Goal: Information Seeking & Learning: Learn about a topic

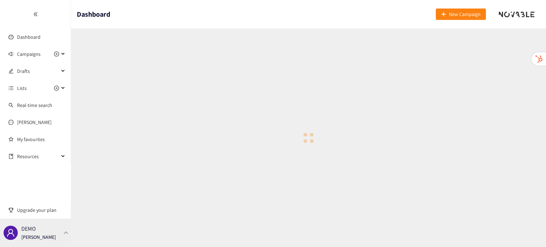
click at [63, 233] on div at bounding box center [66, 232] width 6 height 3
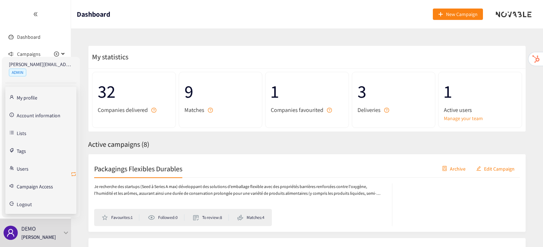
click at [73, 172] on icon "retweet" at bounding box center [73, 174] width 4 height 4
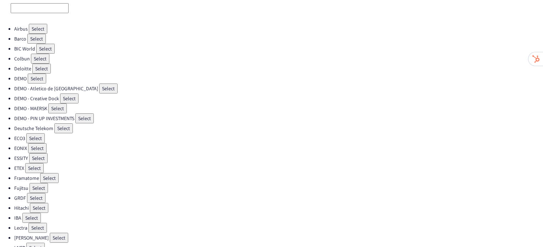
scroll to position [27, 0]
click at [37, 59] on button "Select" at bounding box center [40, 60] width 18 height 10
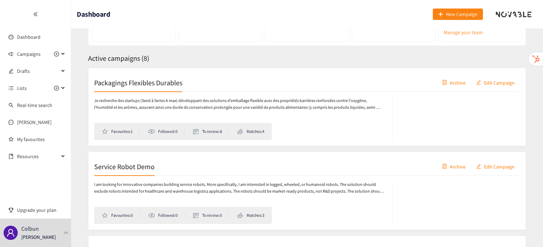
scroll to position [89, 0]
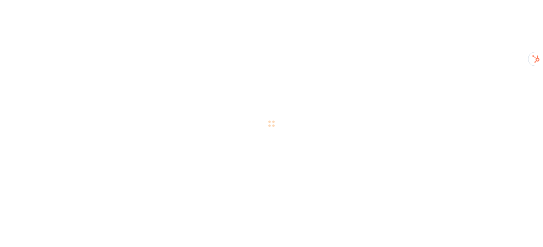
scroll to position [8, 0]
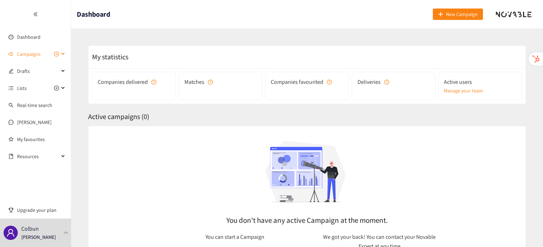
click at [22, 54] on span "Campaigns" at bounding box center [28, 54] width 23 height 14
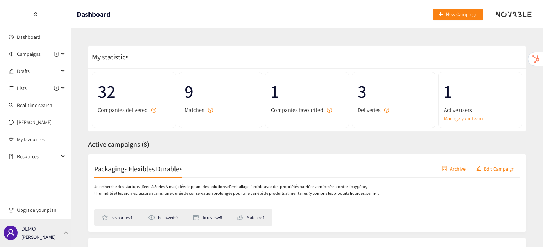
click at [64, 237] on div "DEMO [PERSON_NAME]" at bounding box center [35, 232] width 71 height 28
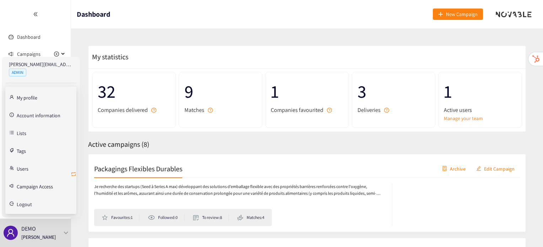
click at [72, 172] on icon "retweet" at bounding box center [73, 174] width 4 height 4
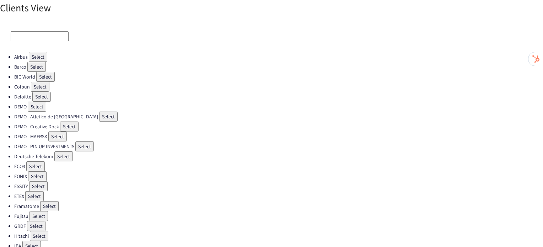
click at [32, 55] on button "Select" at bounding box center [38, 57] width 18 height 10
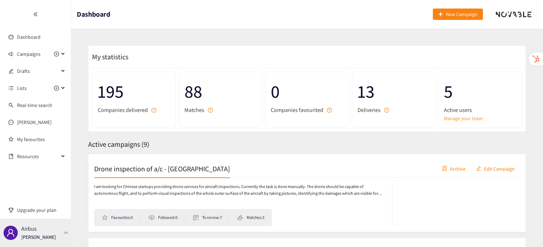
click at [64, 233] on div at bounding box center [66, 232] width 6 height 3
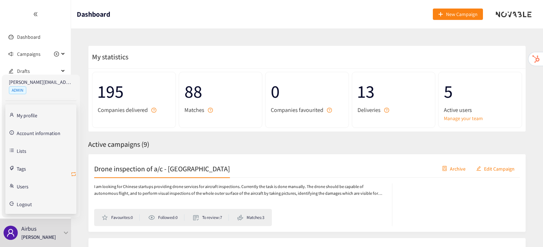
click at [72, 173] on icon "retweet" at bounding box center [74, 174] width 6 height 6
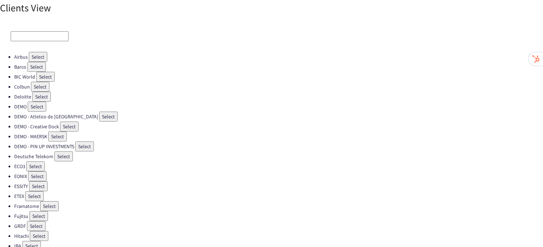
click at [38, 86] on button "Select" at bounding box center [40, 87] width 18 height 10
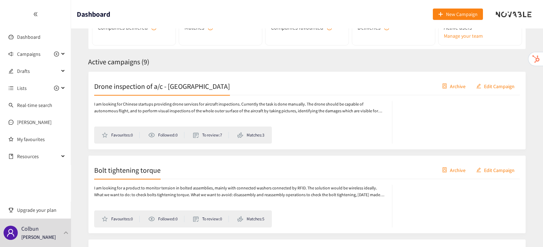
scroll to position [83, 0]
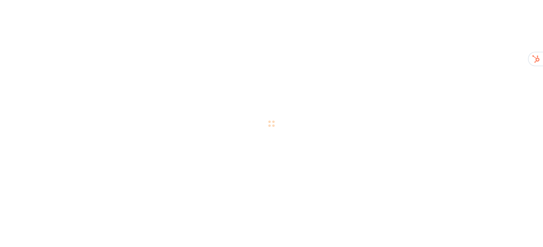
scroll to position [8, 0]
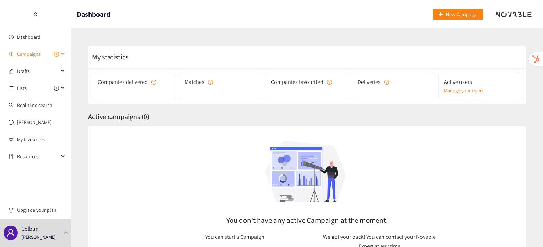
click at [37, 55] on span "Campaigns" at bounding box center [28, 54] width 23 height 14
click at [27, 76] on span "Drafts" at bounding box center [38, 71] width 42 height 14
click at [28, 38] on link "Dashboard" at bounding box center [28, 37] width 23 height 6
click at [27, 132] on link "My favourites" at bounding box center [41, 139] width 48 height 14
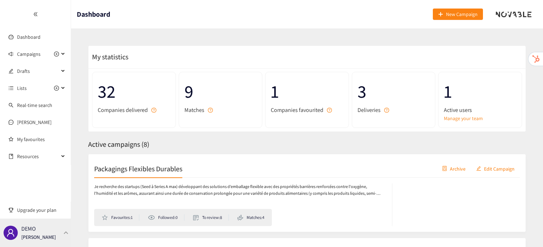
click at [67, 238] on div "DEMO [PERSON_NAME]" at bounding box center [35, 232] width 71 height 28
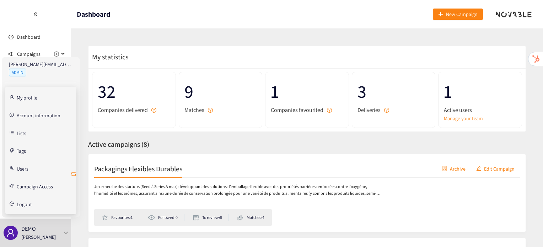
click at [73, 172] on icon "retweet" at bounding box center [74, 174] width 6 height 6
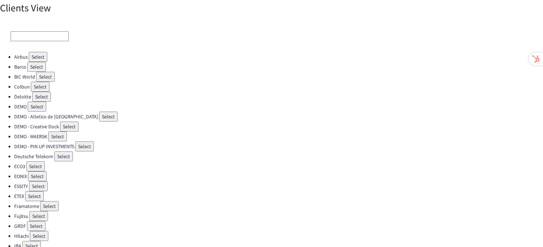
click at [32, 88] on button "Select" at bounding box center [40, 87] width 18 height 10
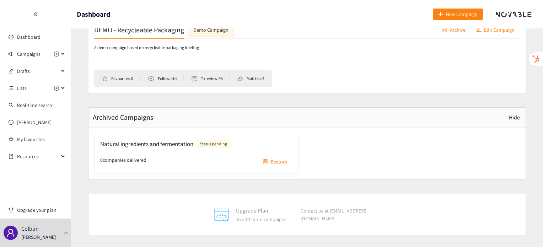
scroll to position [729, 0]
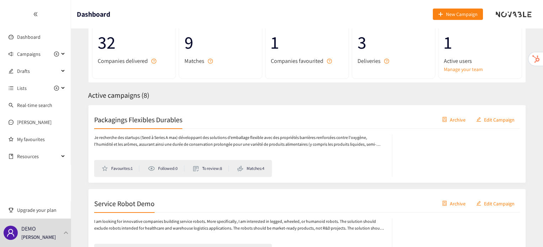
scroll to position [56, 0]
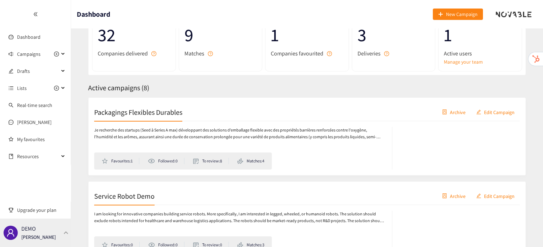
click at [63, 226] on div "DEMO [PERSON_NAME]" at bounding box center [35, 232] width 71 height 28
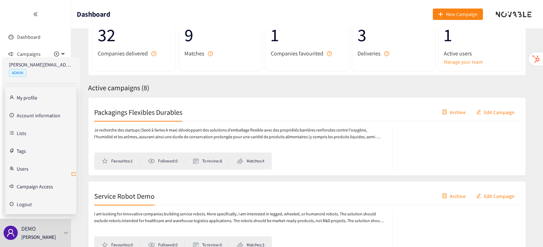
click at [74, 174] on icon "retweet" at bounding box center [74, 174] width 6 height 6
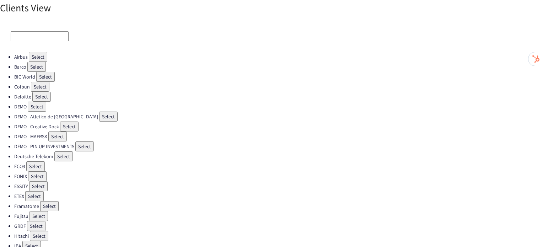
click at [40, 87] on button "Select" at bounding box center [40, 87] width 18 height 10
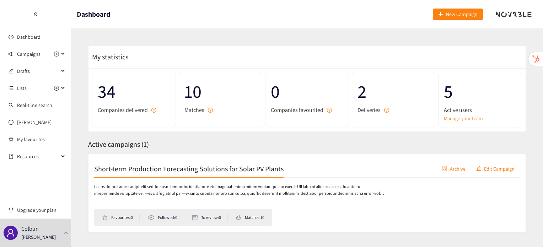
scroll to position [16, 0]
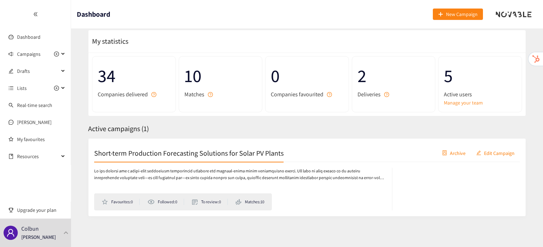
click at [138, 158] on div "Short-term Production Forecasting Solutions for Solar PV Plants Archive Edit Ca…" at bounding box center [306, 153] width 425 height 18
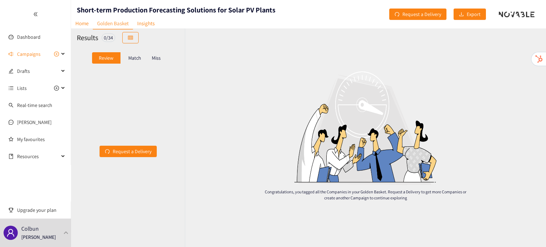
click at [137, 65] on div "Review Match Miss" at bounding box center [128, 58] width 114 height 22
click at [140, 59] on p "Match" at bounding box center [134, 58] width 13 height 6
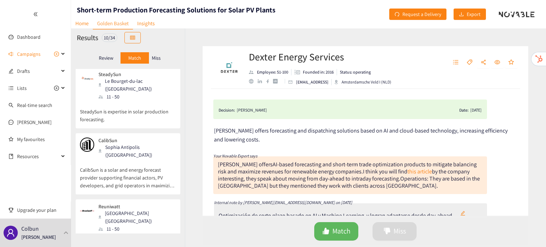
scroll to position [75, 0]
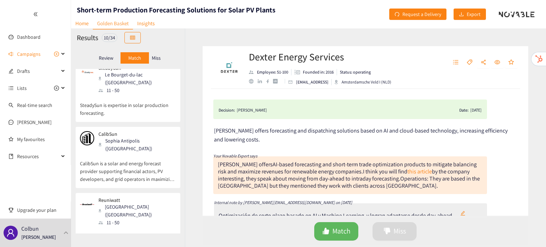
click at [142, 152] on p "CalibSun is a solar and energy forecast provider supporting financial actors, P…" at bounding box center [128, 167] width 96 height 31
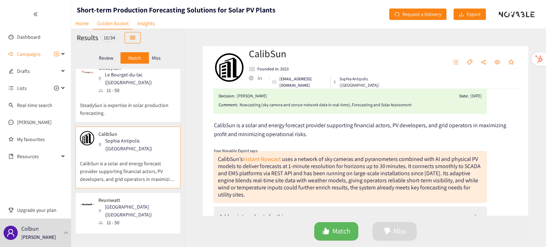
scroll to position [24, 0]
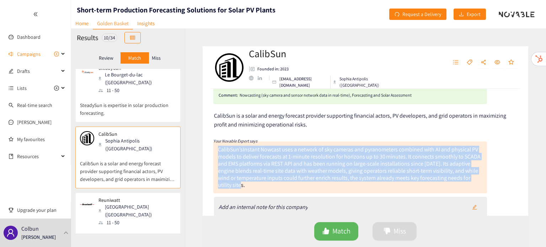
drag, startPoint x: 254, startPoint y: 186, endPoint x: 217, endPoint y: 146, distance: 55.0
click at [217, 146] on div "CalibSun’s Instant Nowcast uses a network of sky cameras and pyranometers combi…" at bounding box center [349, 167] width 273 height 52
copy div "CalibSun’s Instant Nowcast uses a network of sky cameras and pyranometers combi…"
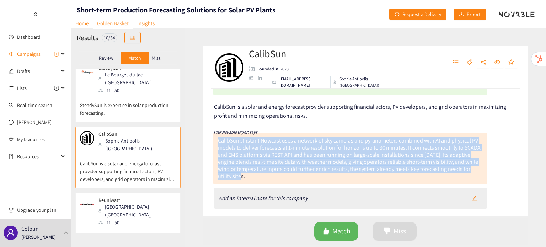
scroll to position [0, 0]
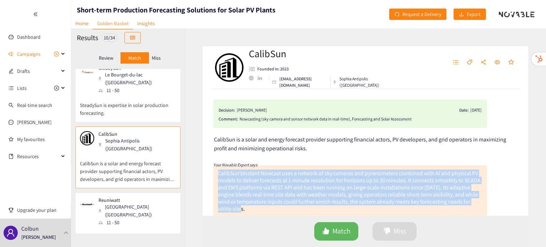
copy div "CalibSun’s Instant Nowcast uses a network of sky cameras and pyranometers combi…"
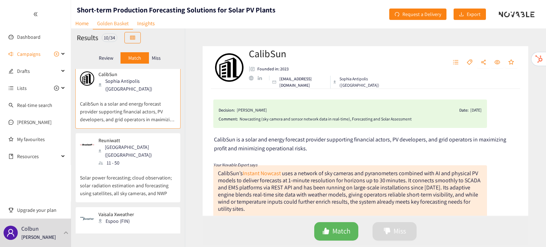
click at [126, 167] on p "Solar power forecasting; cloud observation; solar radiation estimation and fore…" at bounding box center [128, 182] width 96 height 31
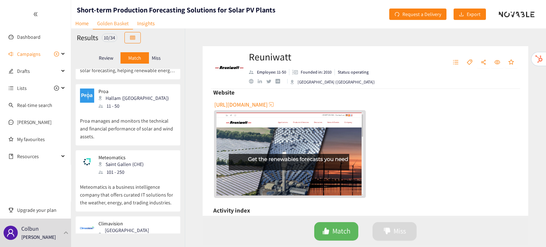
scroll to position [456, 0]
click at [122, 176] on p "Meteomatics is a business intelligence company that offers curated IT solutions…" at bounding box center [128, 191] width 96 height 31
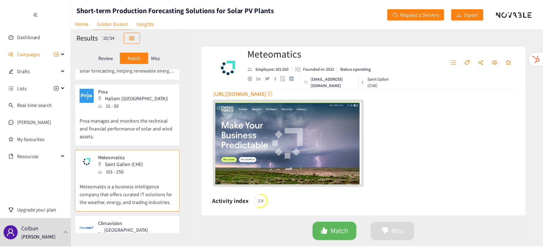
scroll to position [195, 0]
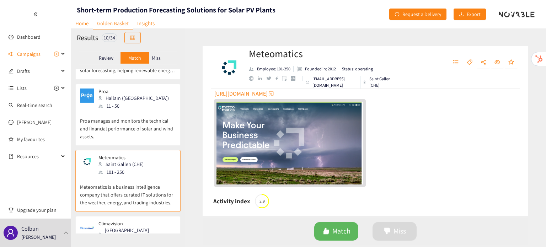
drag, startPoint x: 141, startPoint y: 24, endPoint x: 132, endPoint y: 29, distance: 10.0
click at [141, 24] on link "Insights" at bounding box center [146, 23] width 26 height 11
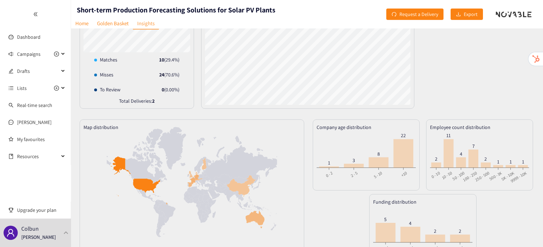
scroll to position [139, 0]
